Goal: Transaction & Acquisition: Purchase product/service

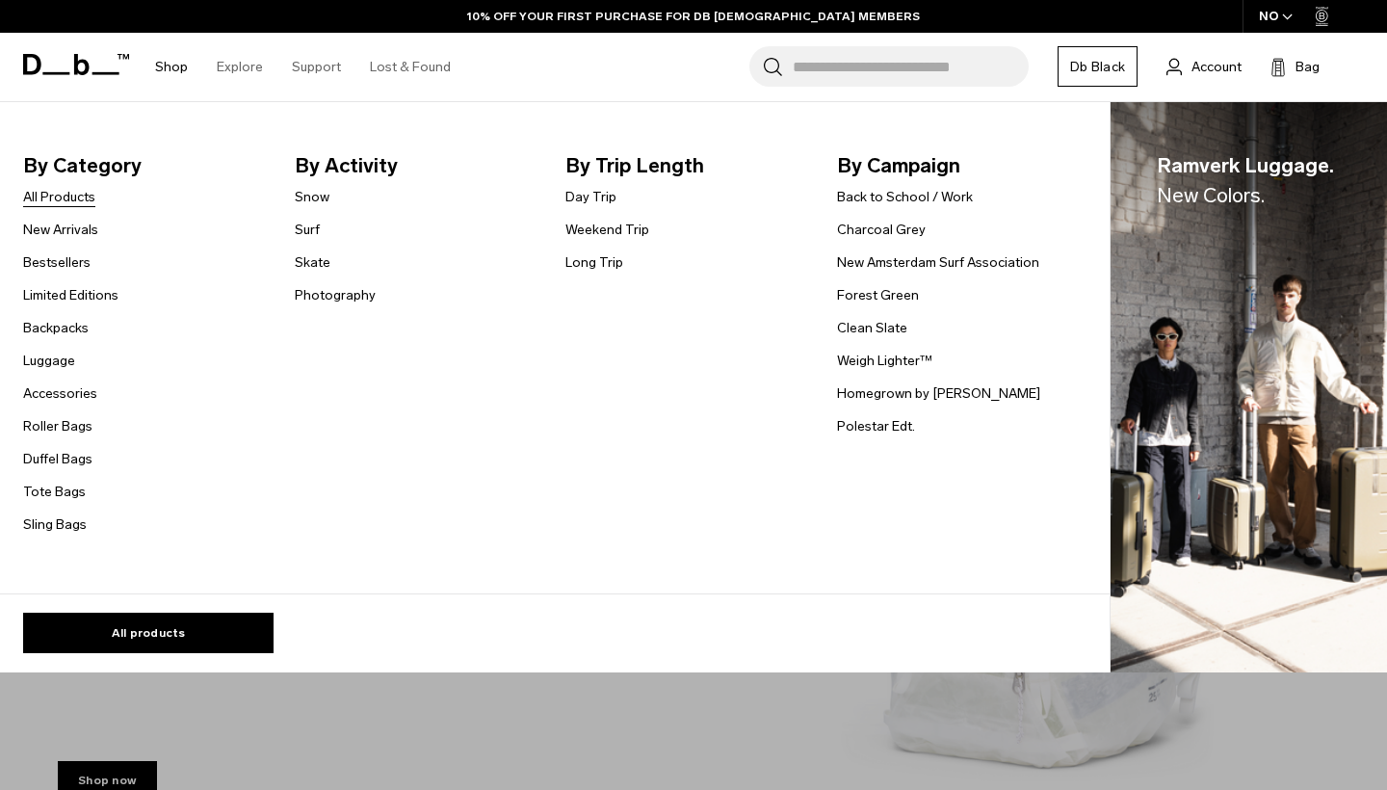
click at [78, 198] on link "All Products" at bounding box center [59, 197] width 72 height 20
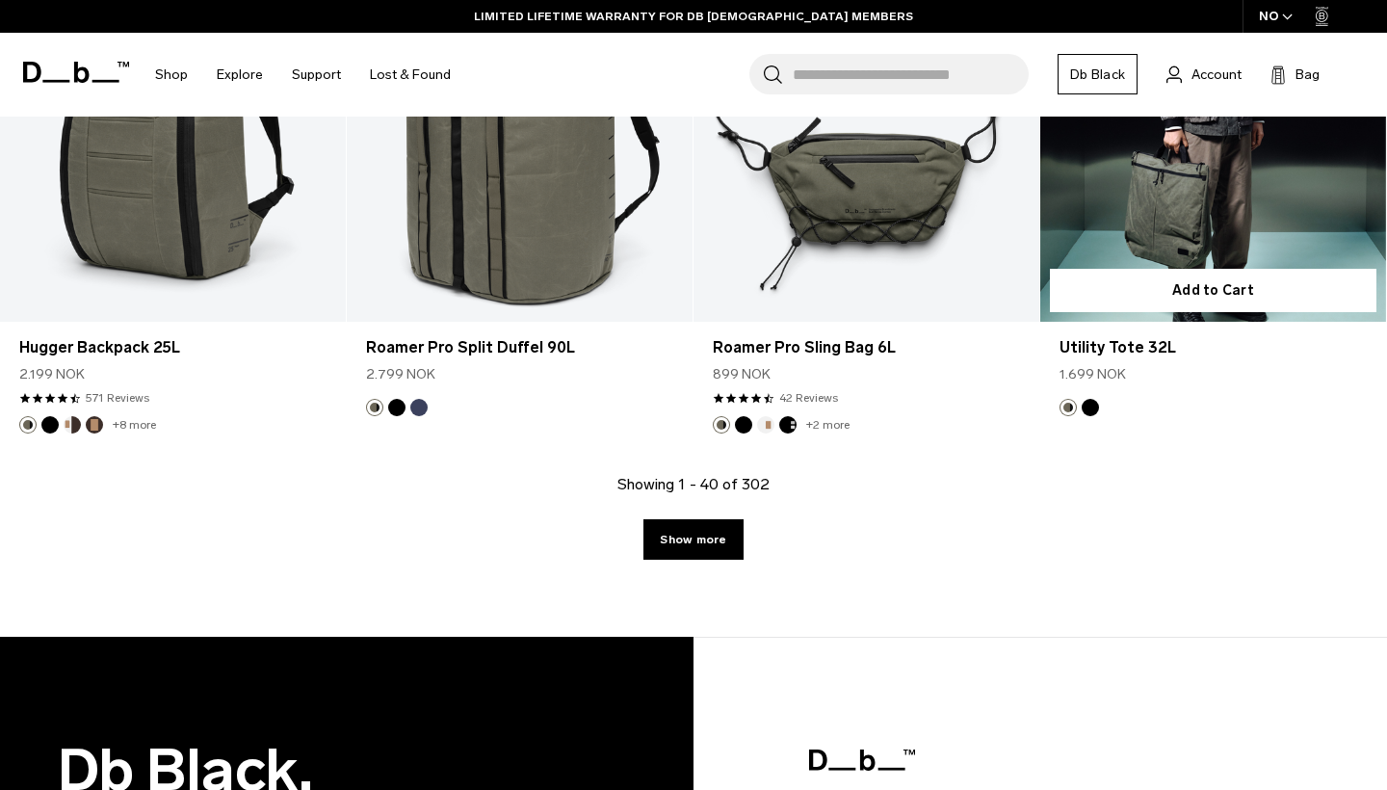
scroll to position [6142, 0]
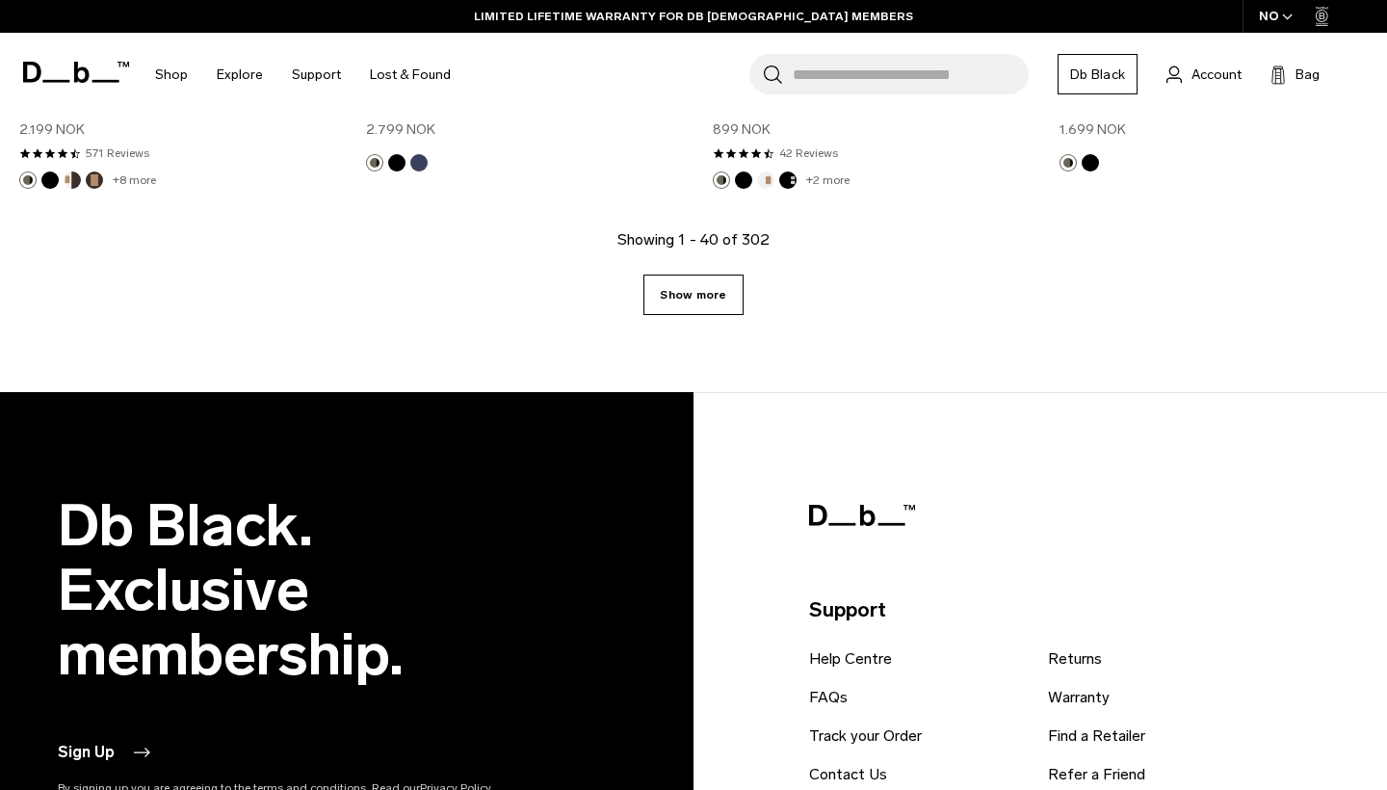
click at [699, 307] on link "Show more" at bounding box center [693, 295] width 99 height 40
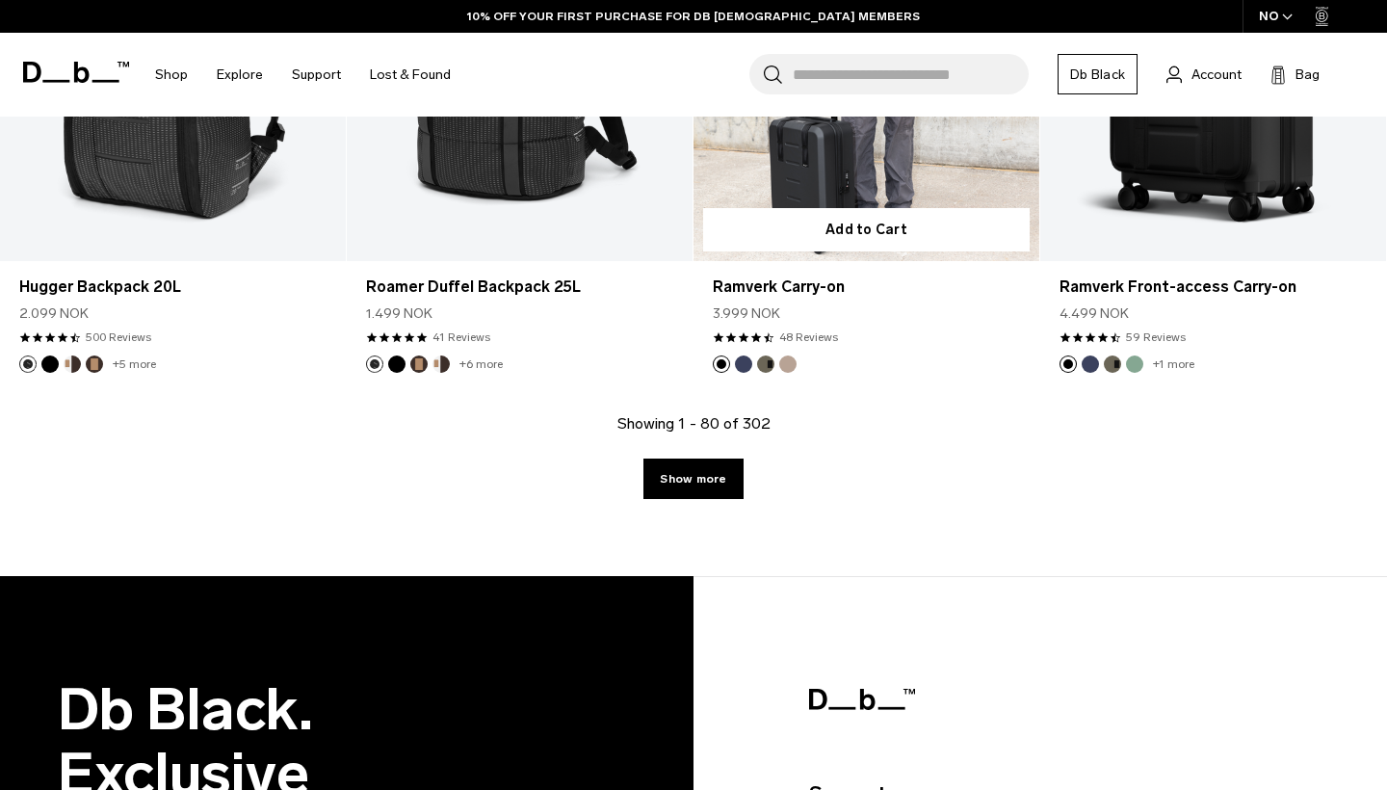
scroll to position [11569, 0]
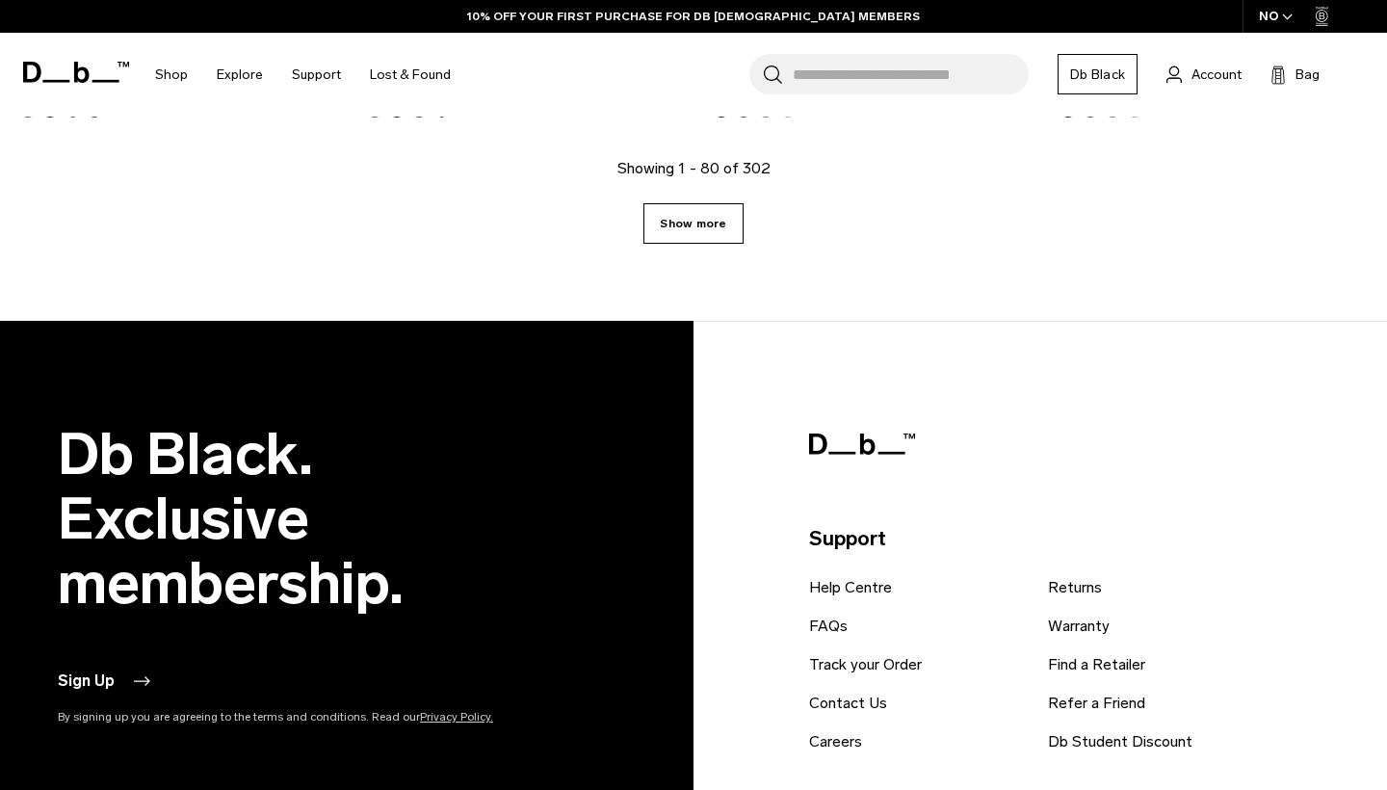
click at [690, 243] on link "Show more" at bounding box center [693, 223] width 99 height 40
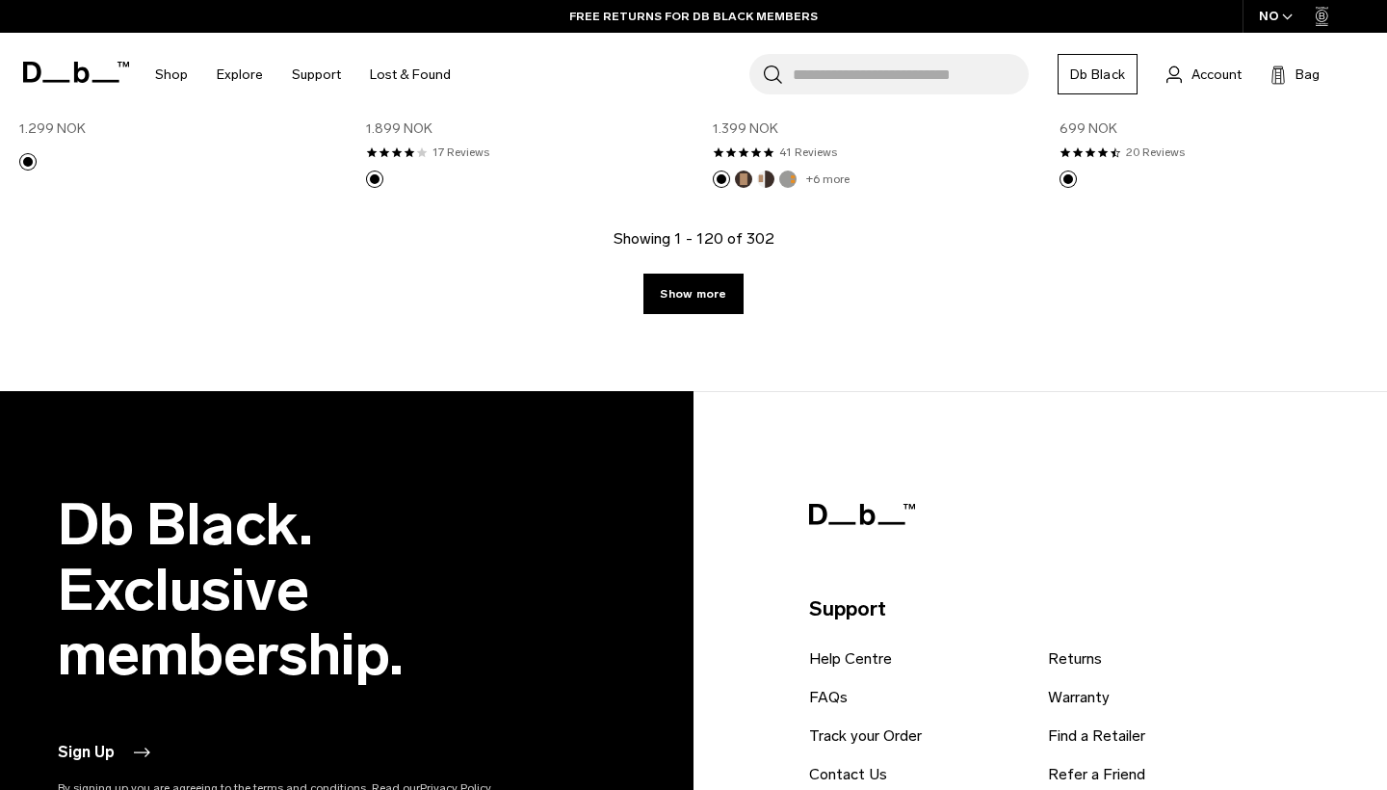
scroll to position [16881, 0]
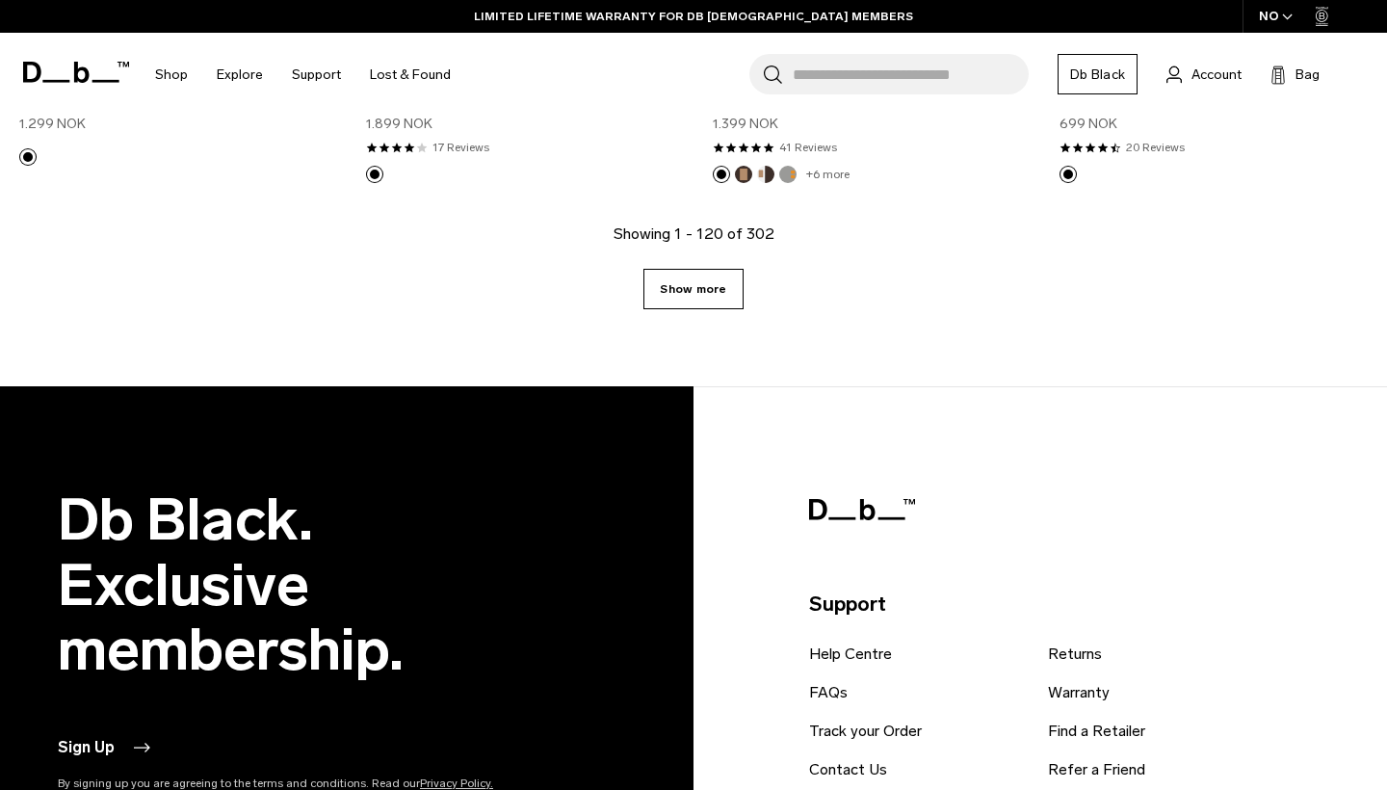
click at [698, 269] on link "Show more" at bounding box center [693, 289] width 99 height 40
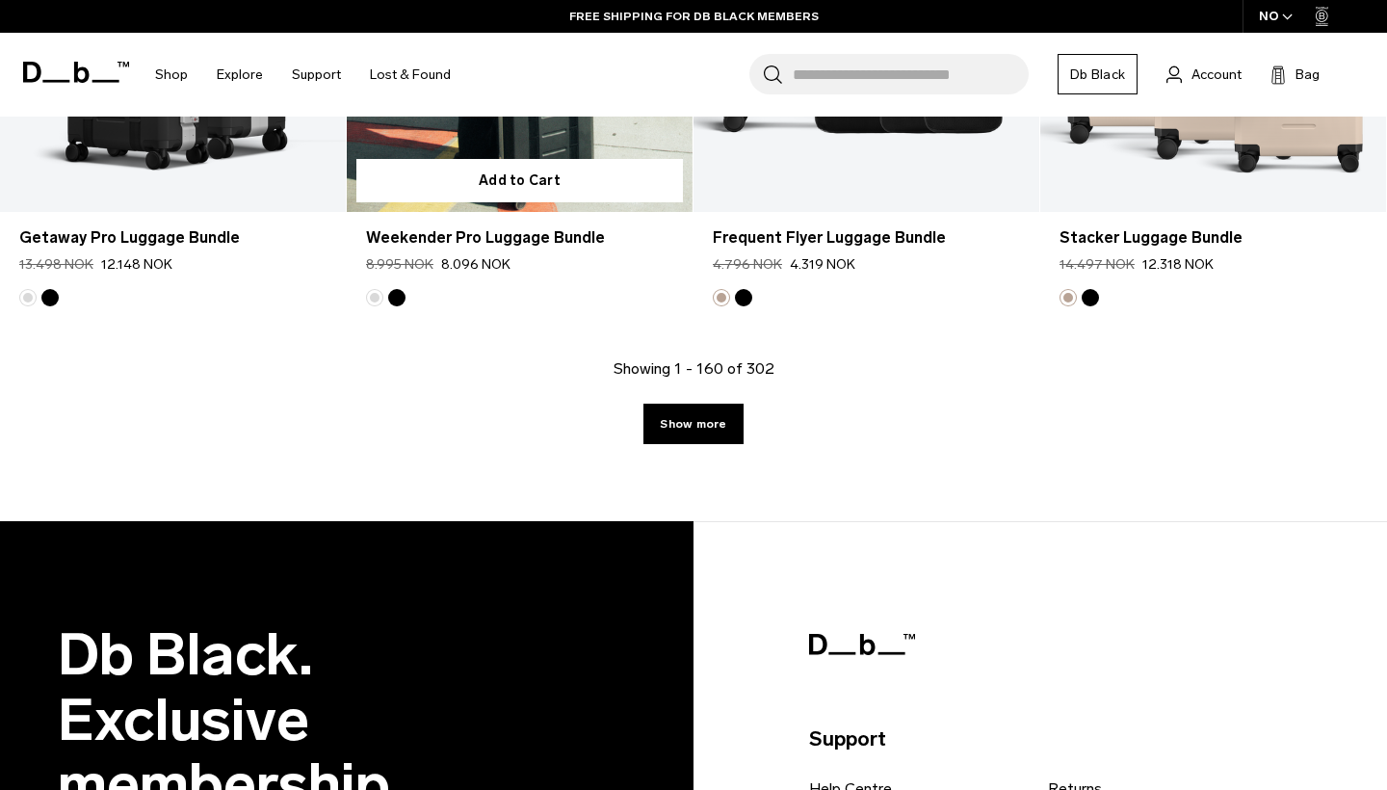
scroll to position [22212, 0]
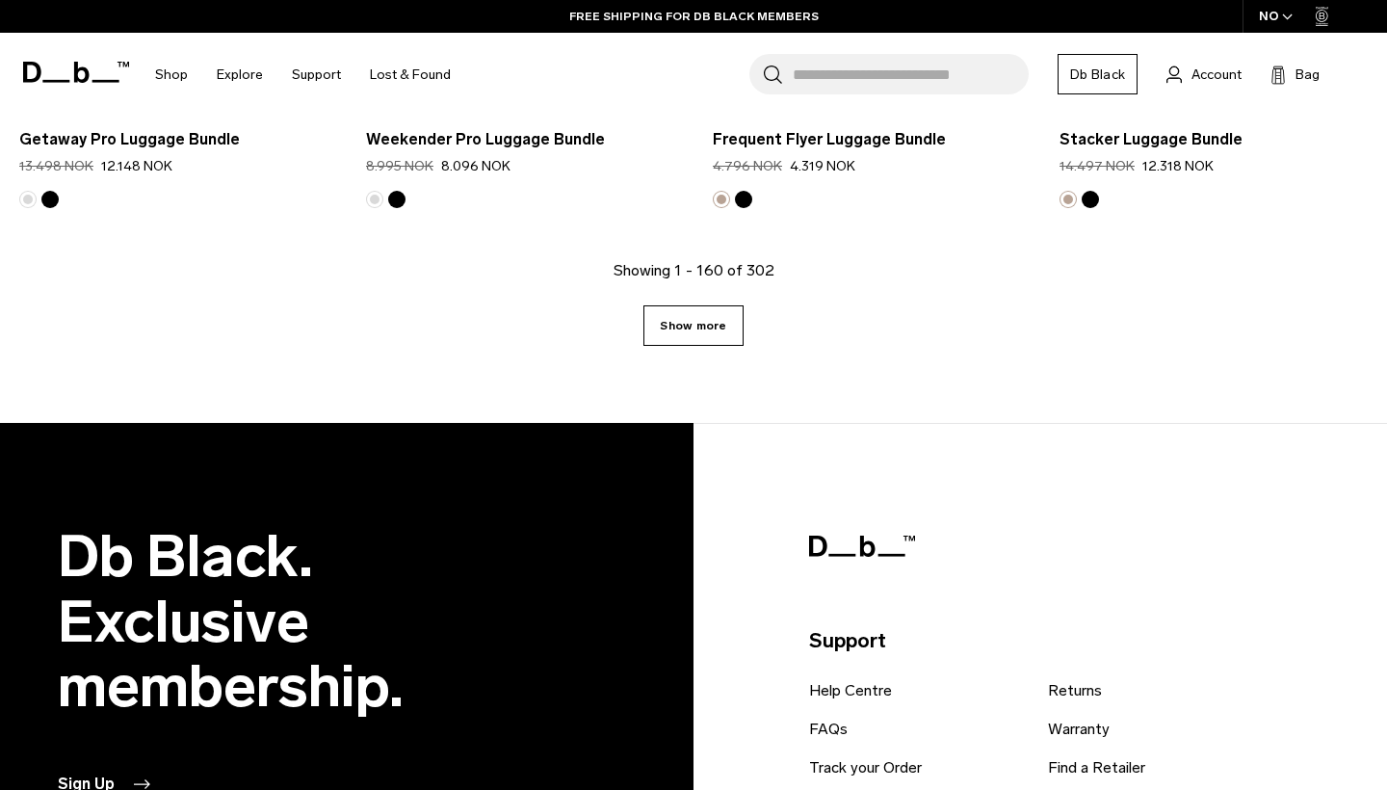
click at [700, 308] on link "Show more" at bounding box center [693, 325] width 99 height 40
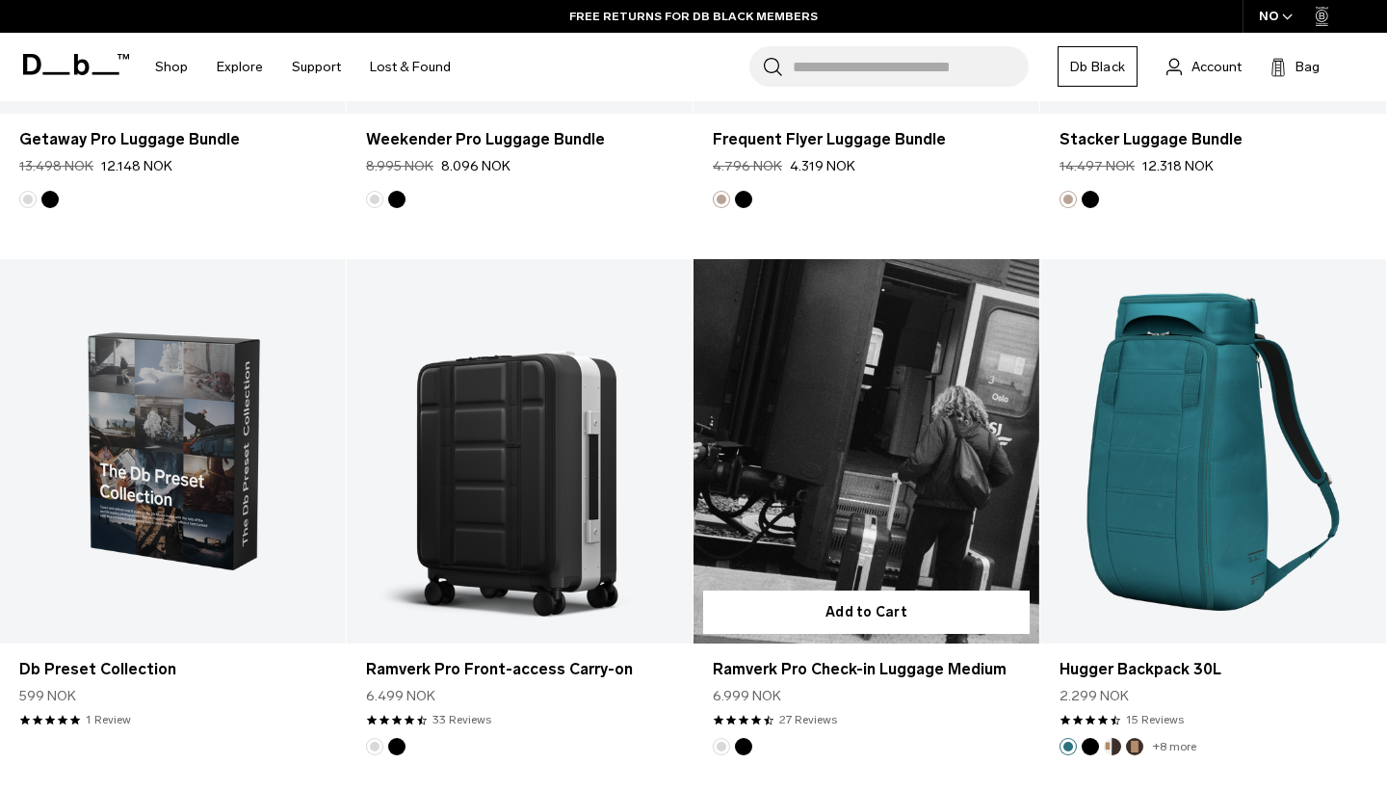
click at [695, 577] on link "Ramverk Pro Check-in Luggage Medium" at bounding box center [867, 451] width 346 height 384
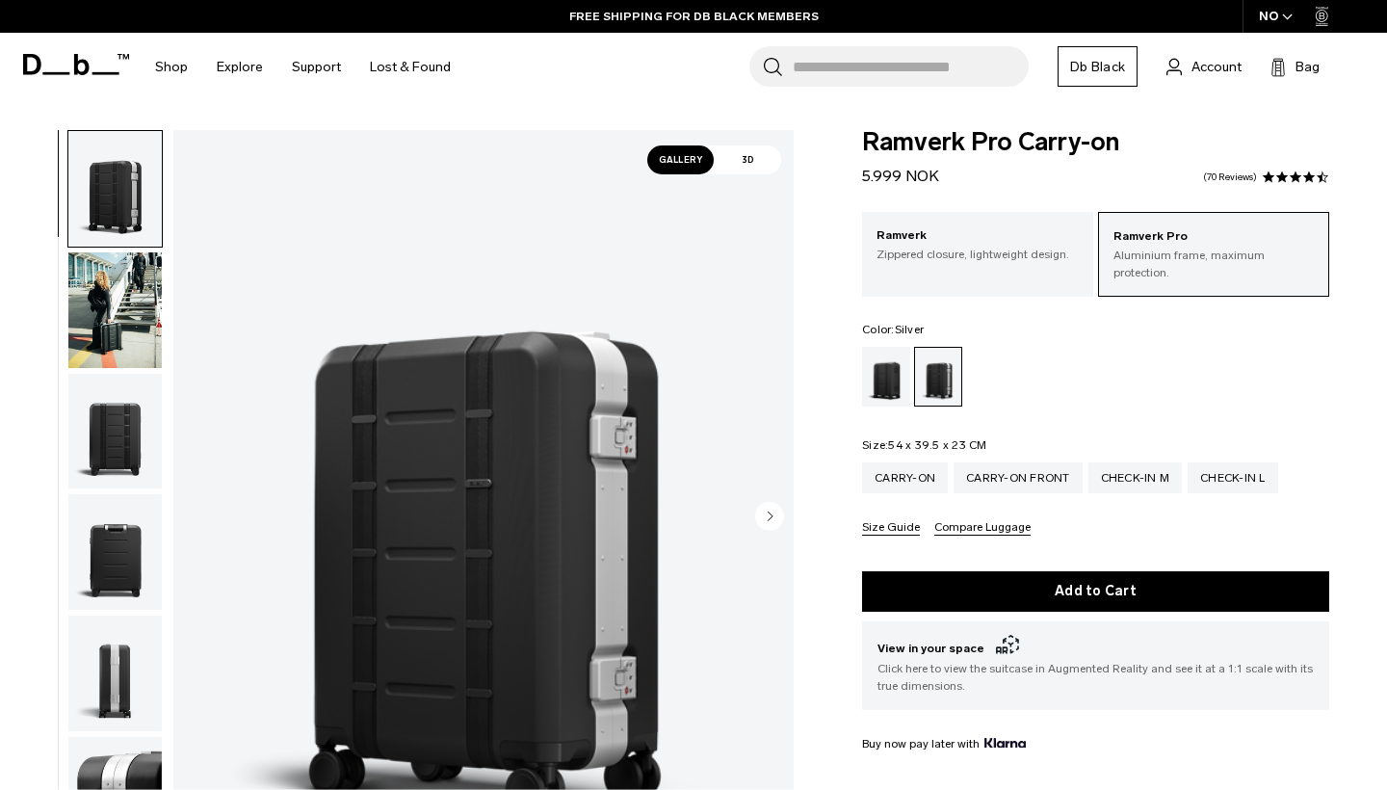
click at [70, 322] on img "button" at bounding box center [114, 310] width 93 height 116
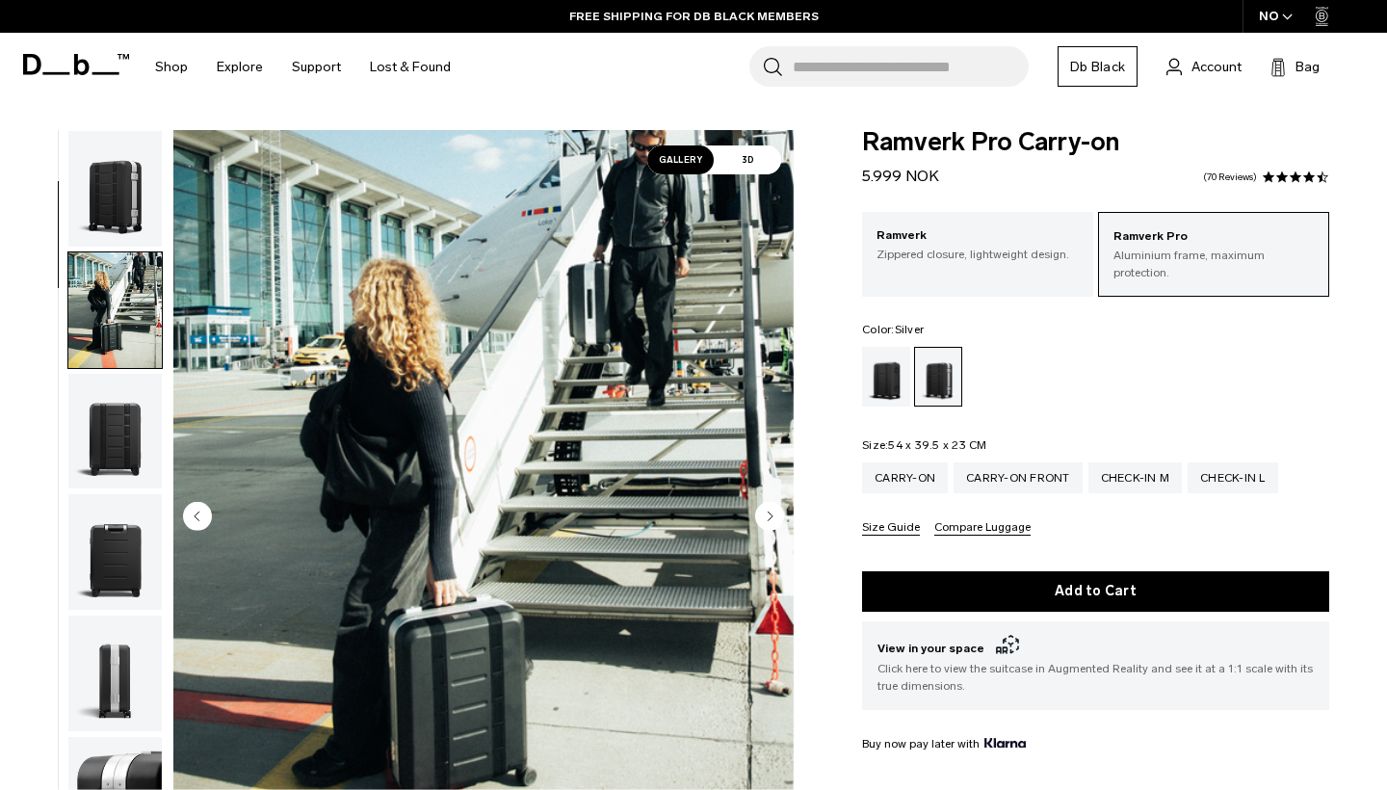
scroll to position [122, 0]
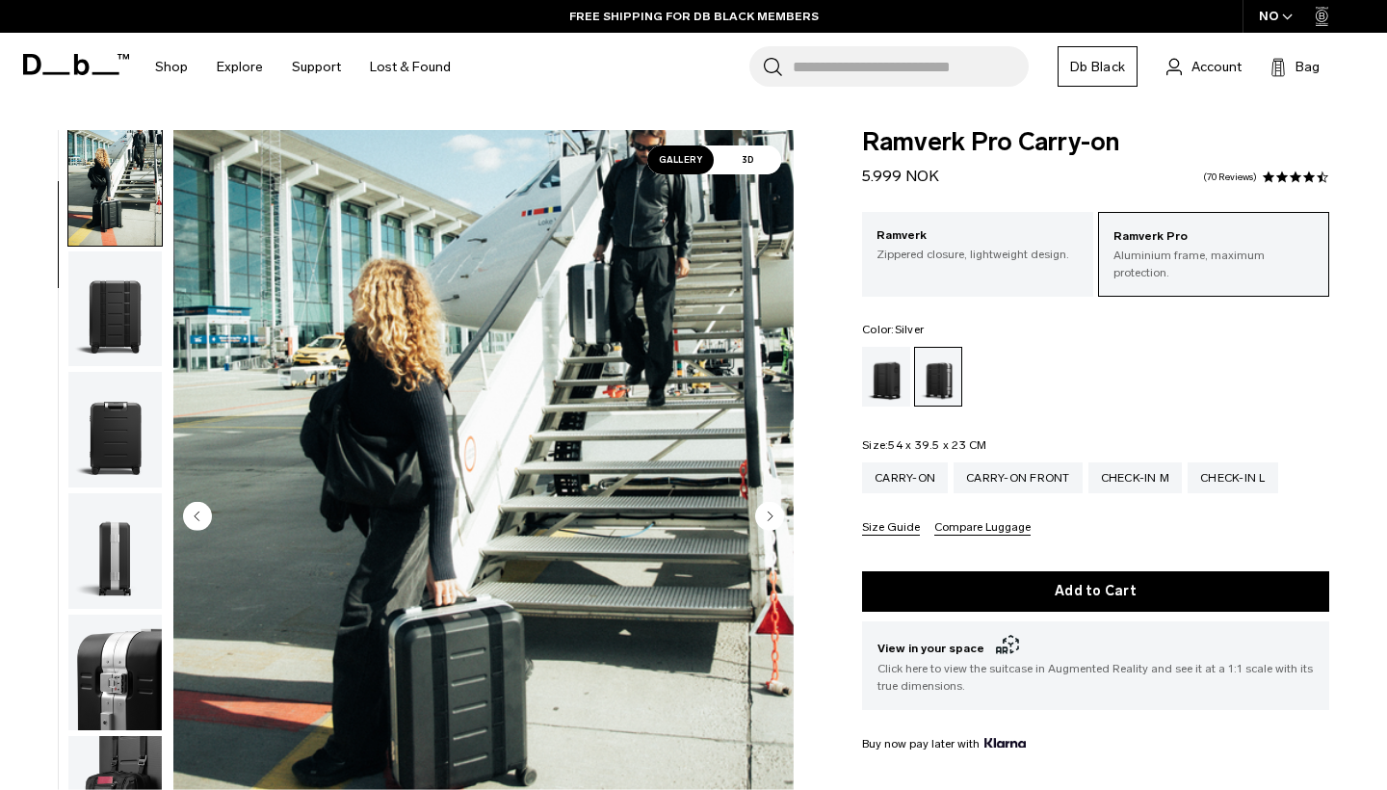
click at [128, 330] on img "button" at bounding box center [114, 309] width 93 height 116
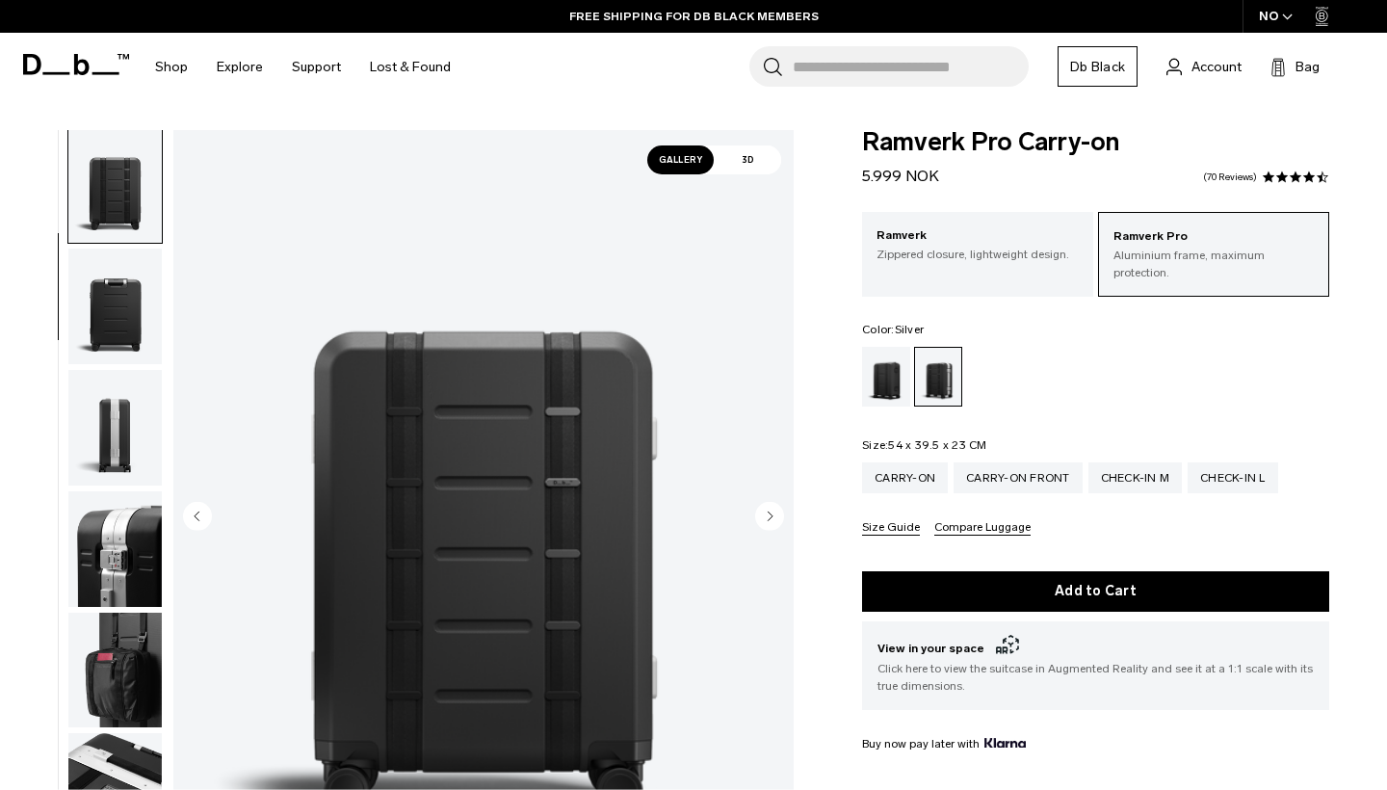
click at [128, 330] on img "button" at bounding box center [114, 307] width 93 height 116
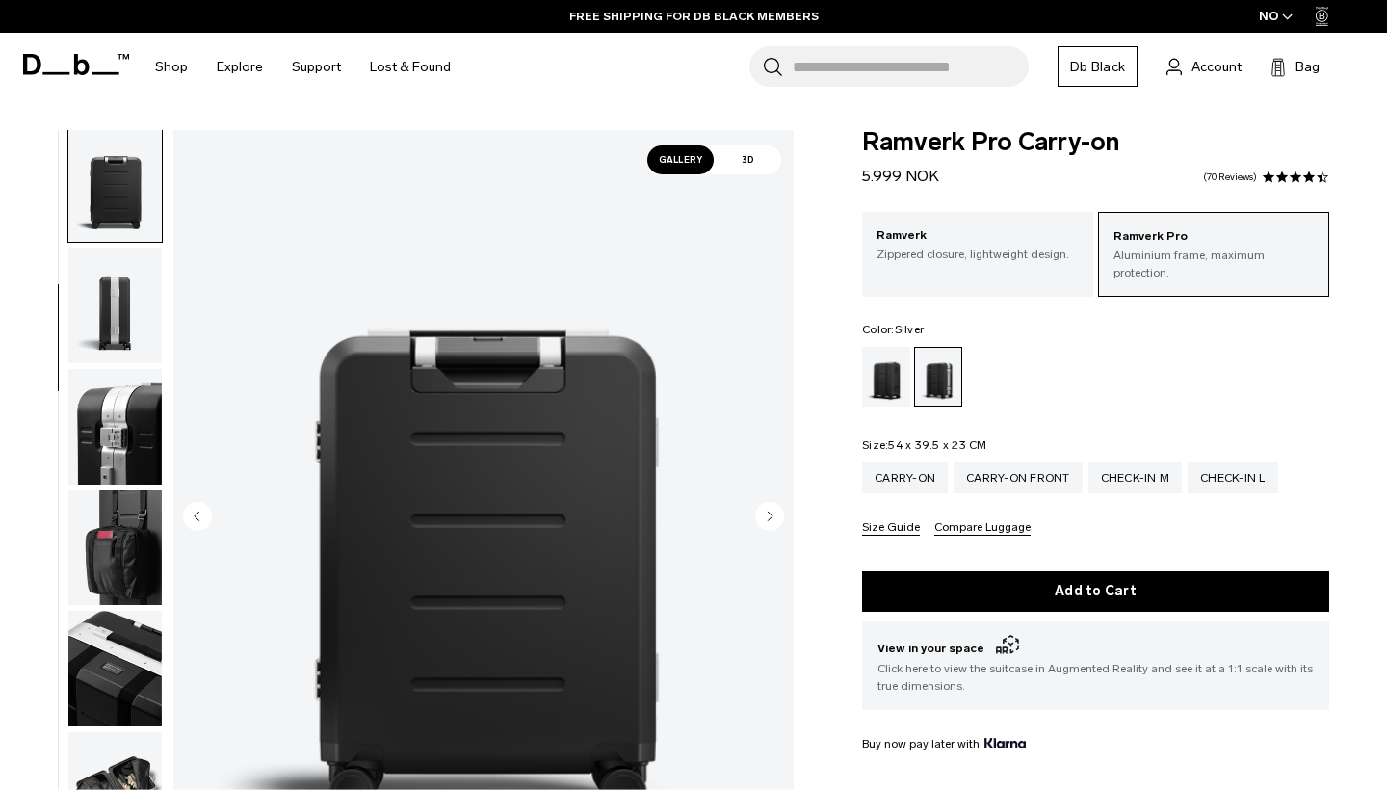
click at [128, 394] on img "button" at bounding box center [114, 427] width 93 height 116
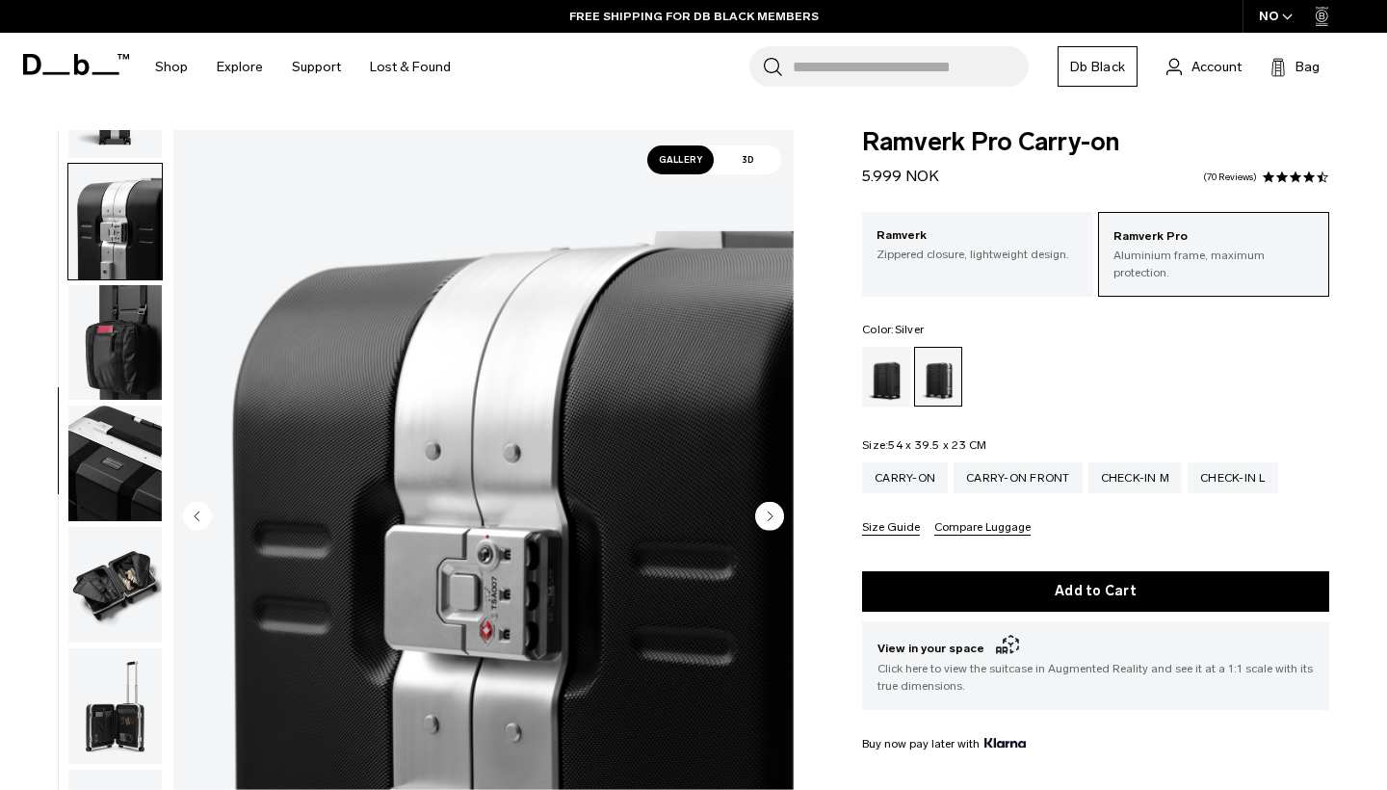
scroll to position [613, 0]
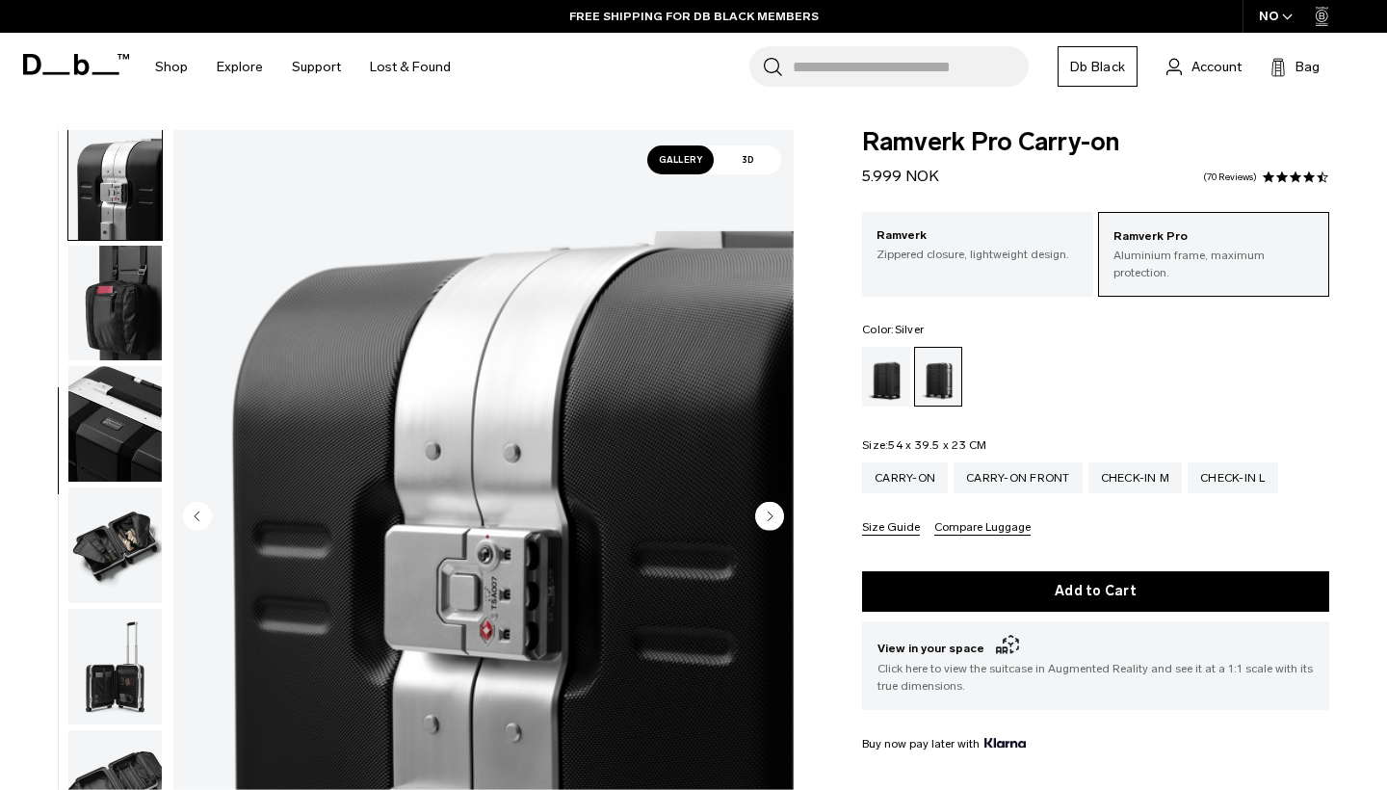
click at [128, 407] on img "button" at bounding box center [114, 424] width 93 height 116
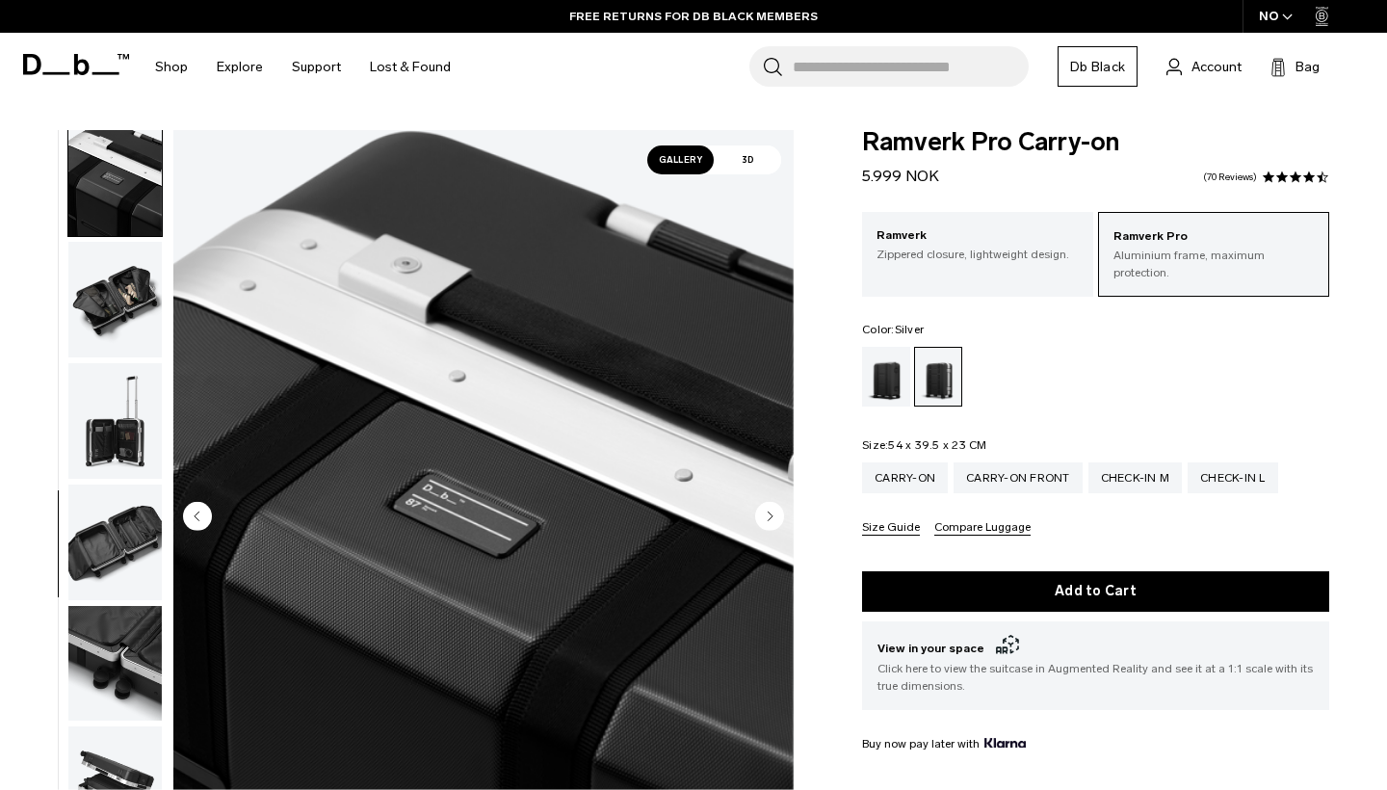
click at [127, 417] on img "button" at bounding box center [114, 421] width 93 height 116
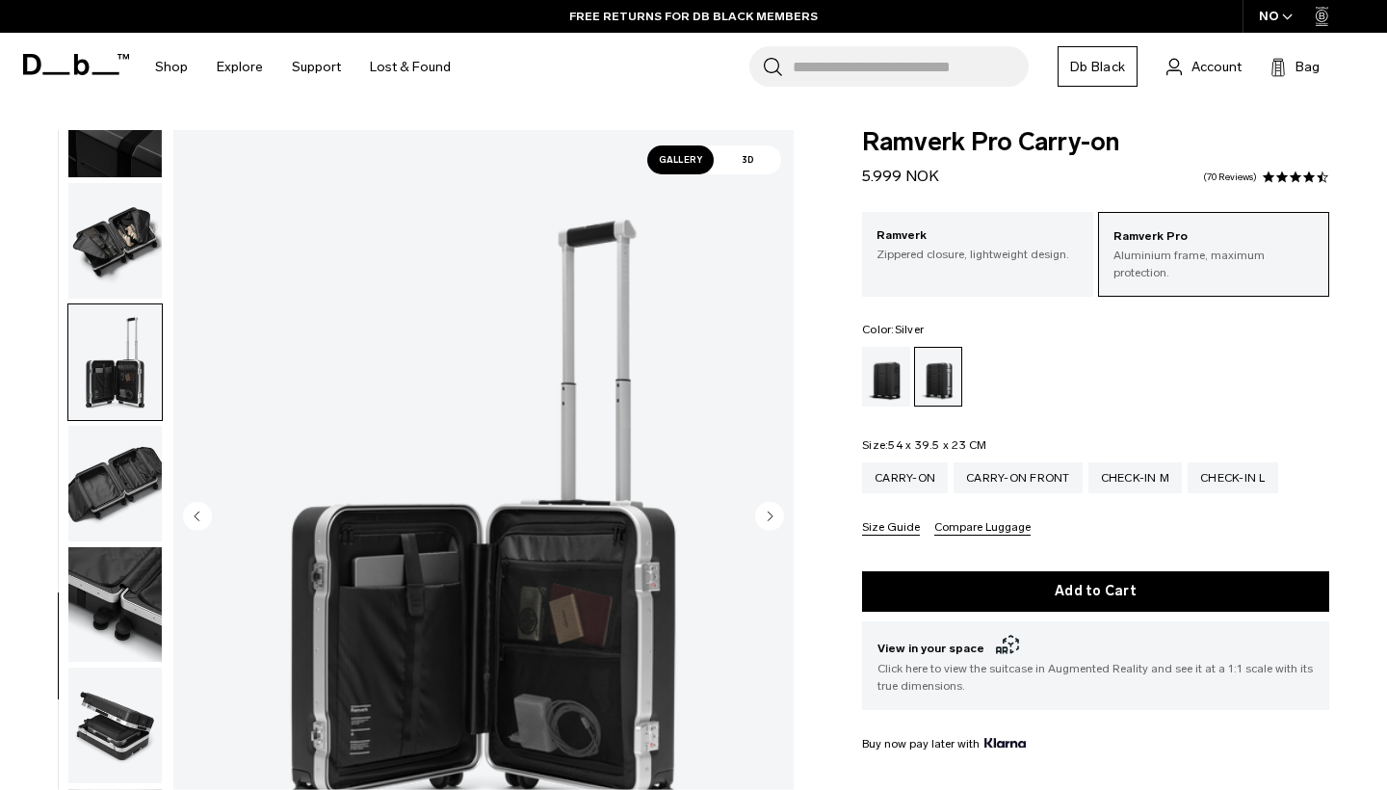
click at [125, 506] on img "button" at bounding box center [114, 484] width 93 height 116
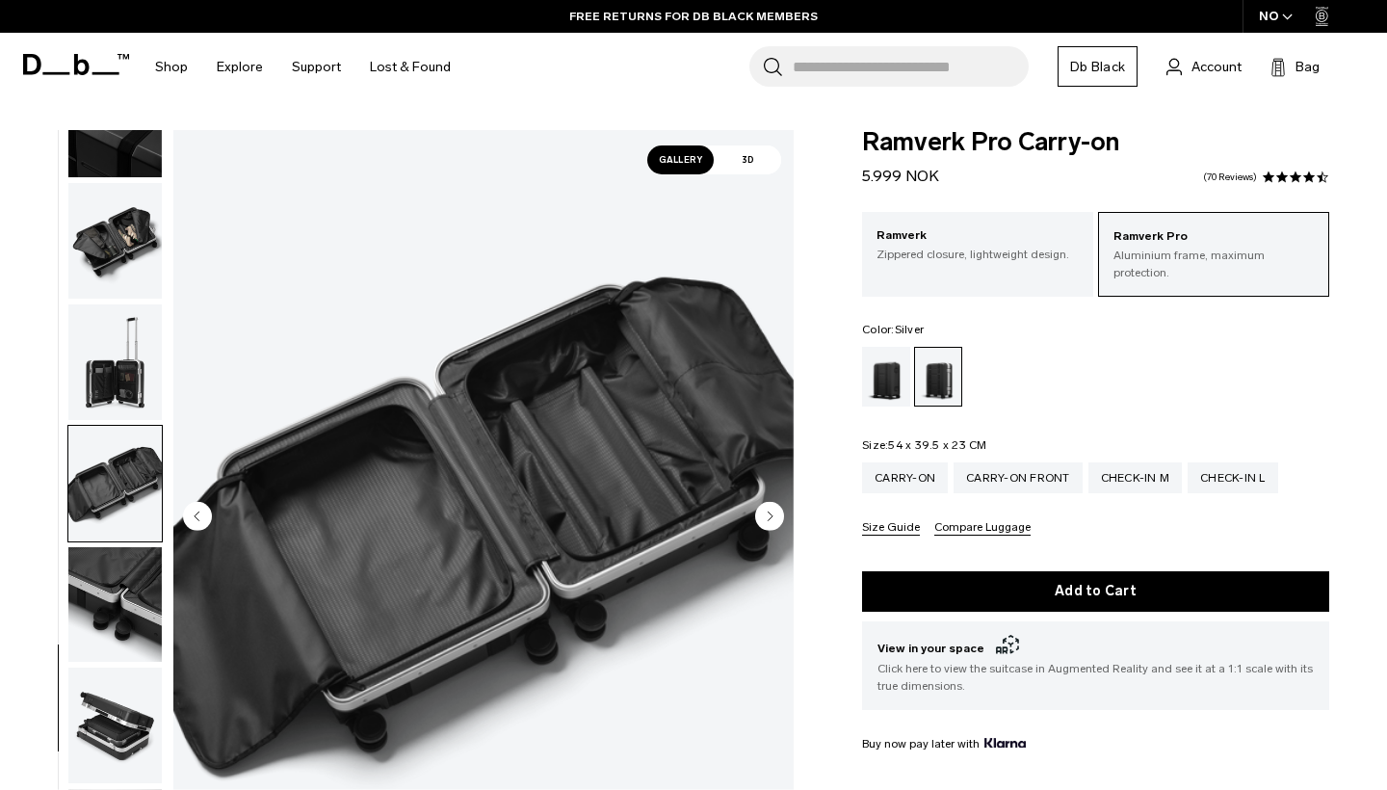
click at [123, 586] on img "button" at bounding box center [114, 605] width 93 height 116
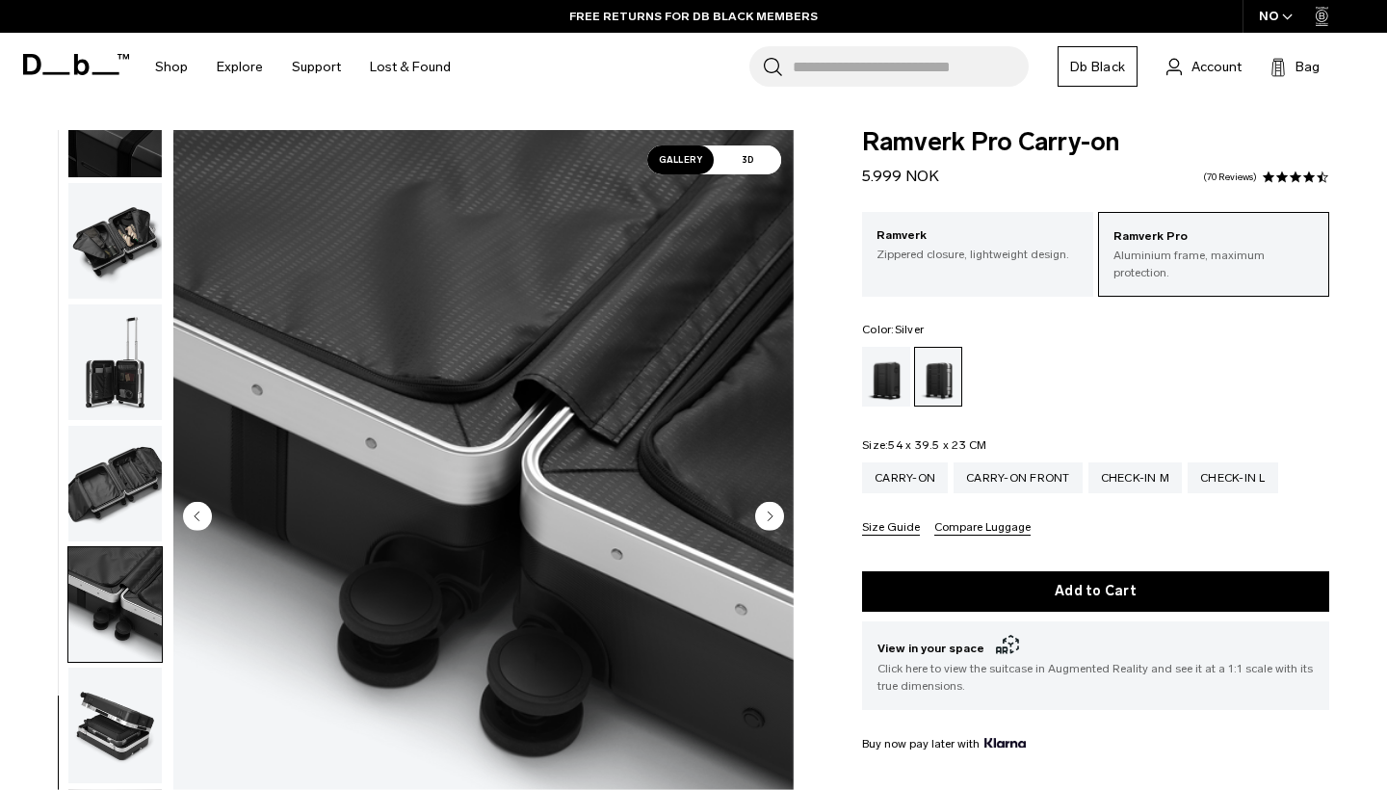
click at [117, 713] on img "button" at bounding box center [114, 726] width 93 height 116
